Goal: Task Accomplishment & Management: Use online tool/utility

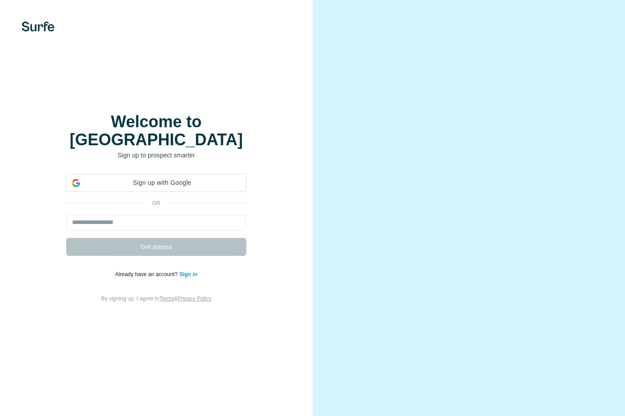
click at [215, 178] on span "Sign up with Google" at bounding box center [162, 182] width 157 height 9
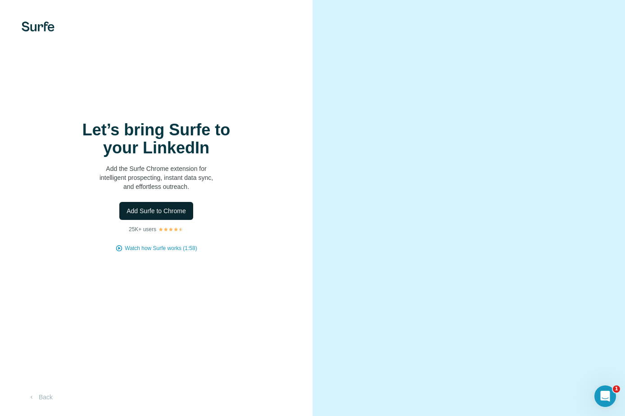
click at [174, 209] on span "Add Surfe to Chrome" at bounding box center [156, 211] width 59 height 9
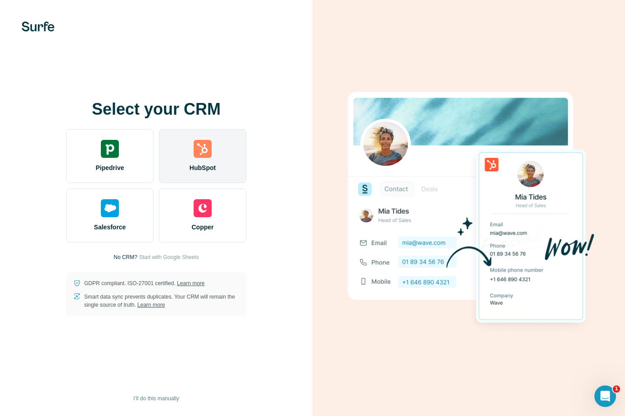
click at [183, 170] on div "HubSpot" at bounding box center [202, 156] width 87 height 54
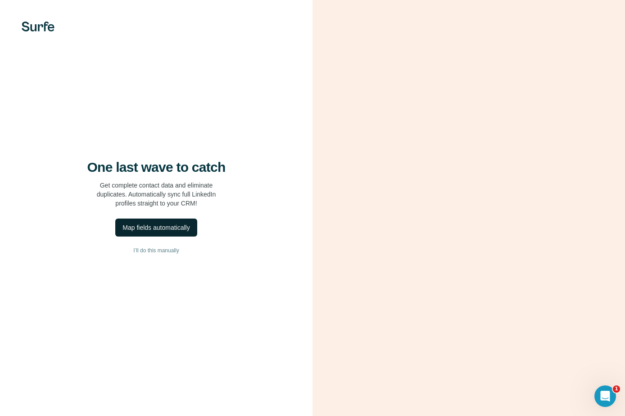
click at [163, 223] on div "Map fields automatically" at bounding box center [155, 227] width 67 height 9
